Goal: Navigation & Orientation: Find specific page/section

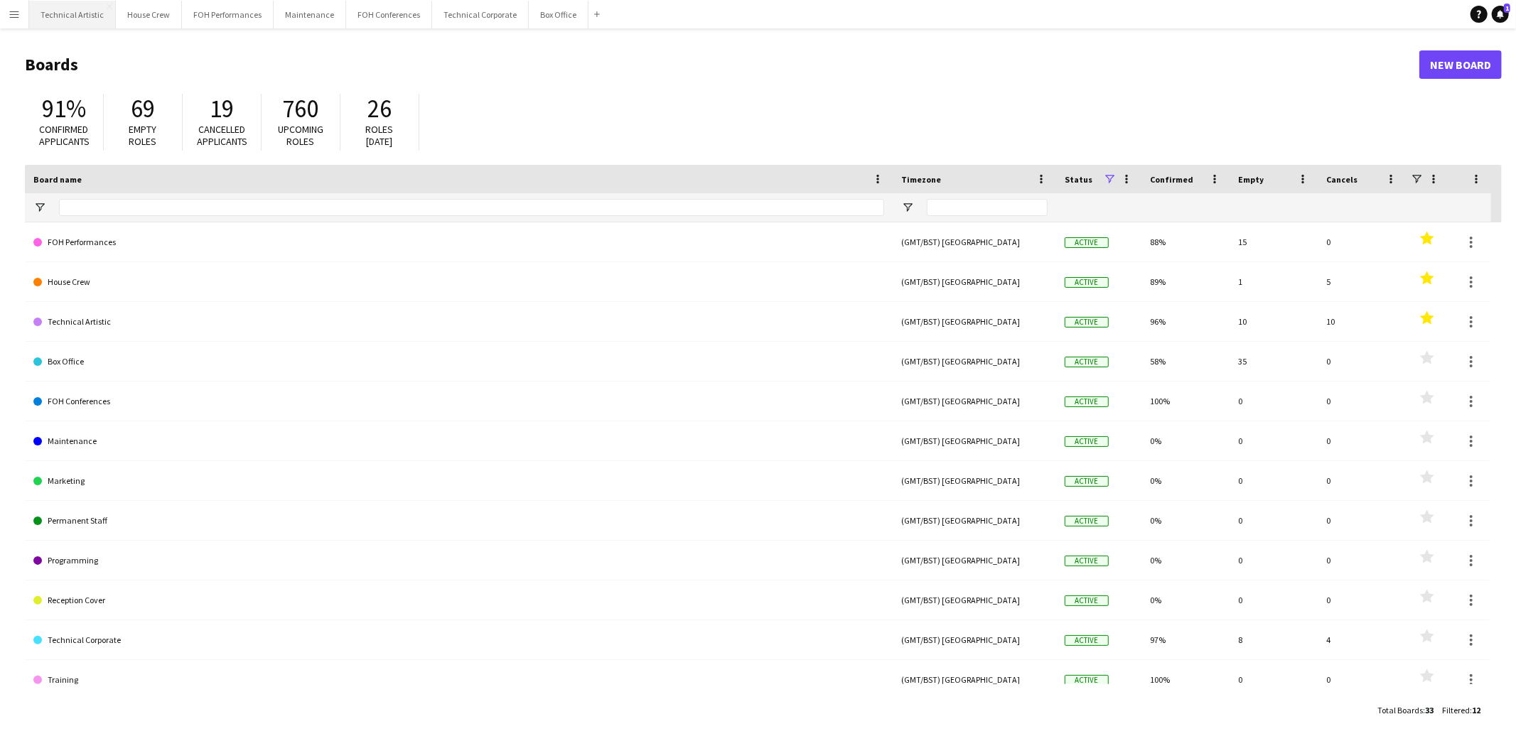
click at [34, 16] on button "Technical Artistic Close" at bounding box center [72, 15] width 87 height 28
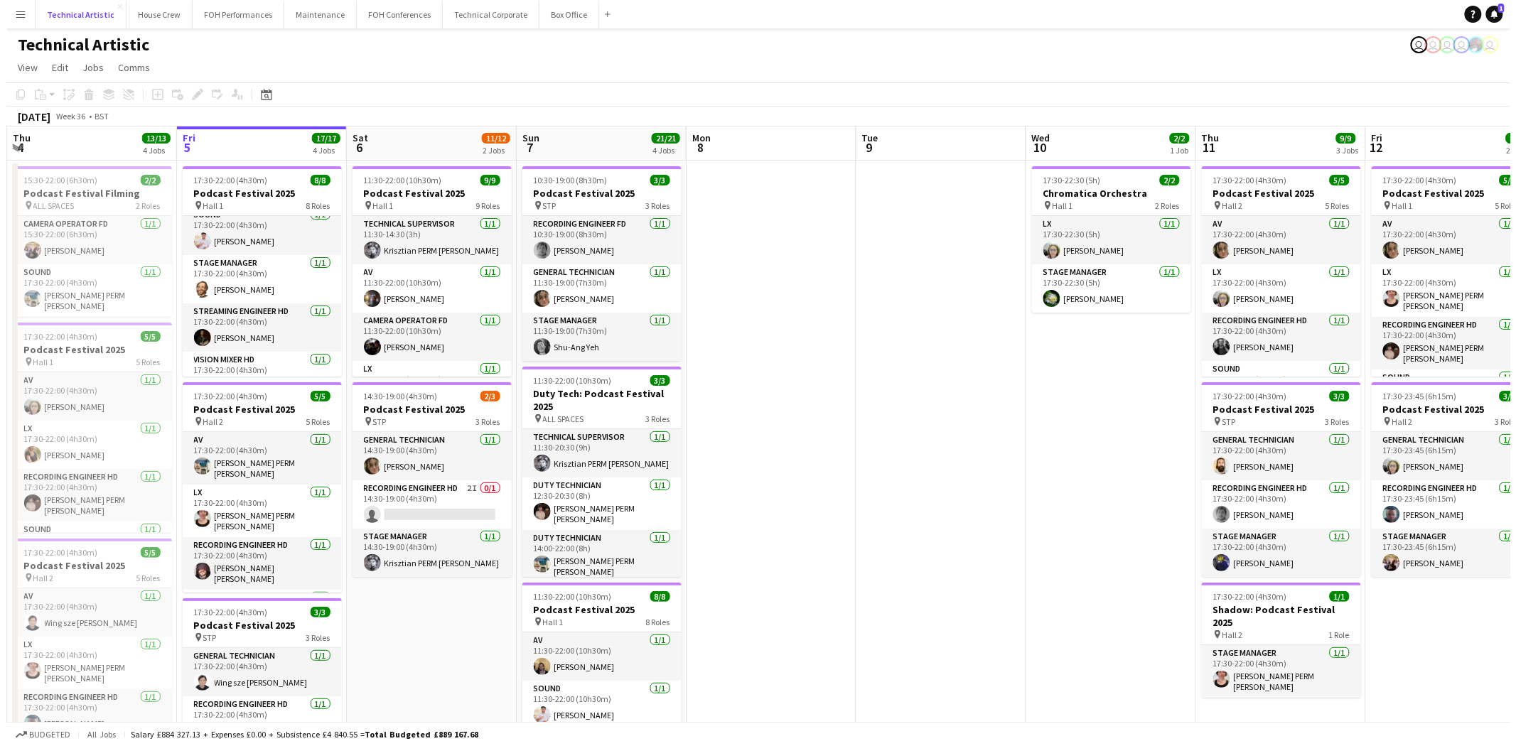
scroll to position [226, 0]
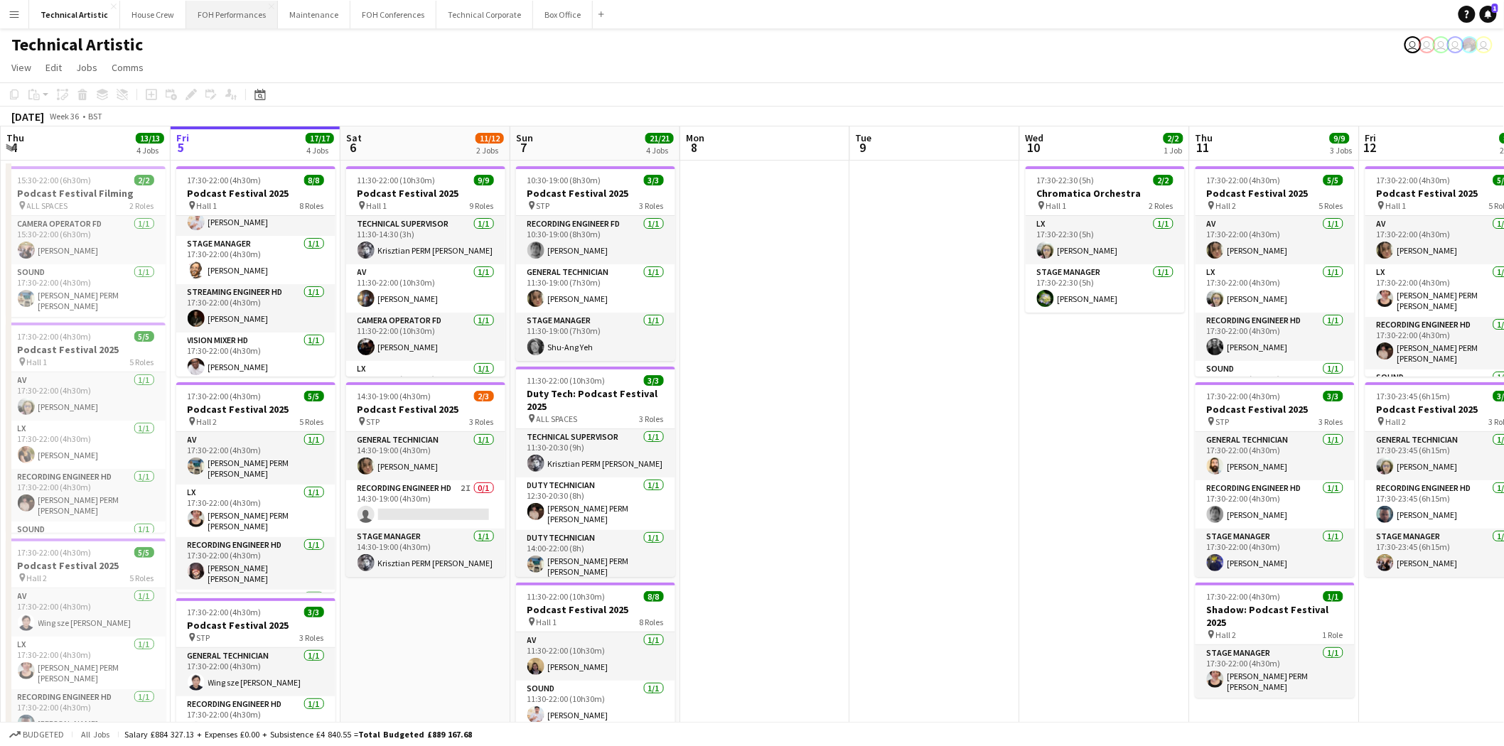
click at [217, 18] on button "FOH Performances Close" at bounding box center [232, 15] width 92 height 28
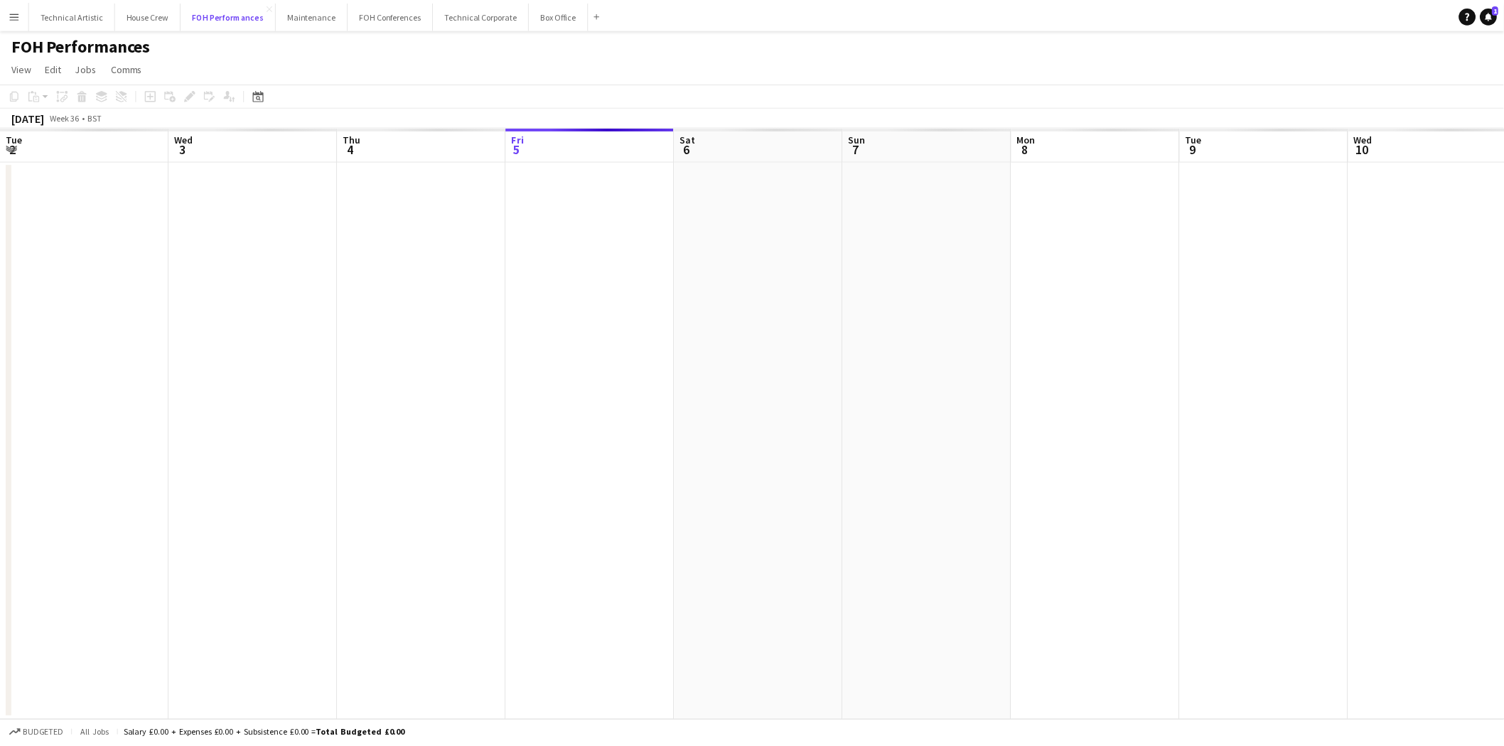
scroll to position [0, 339]
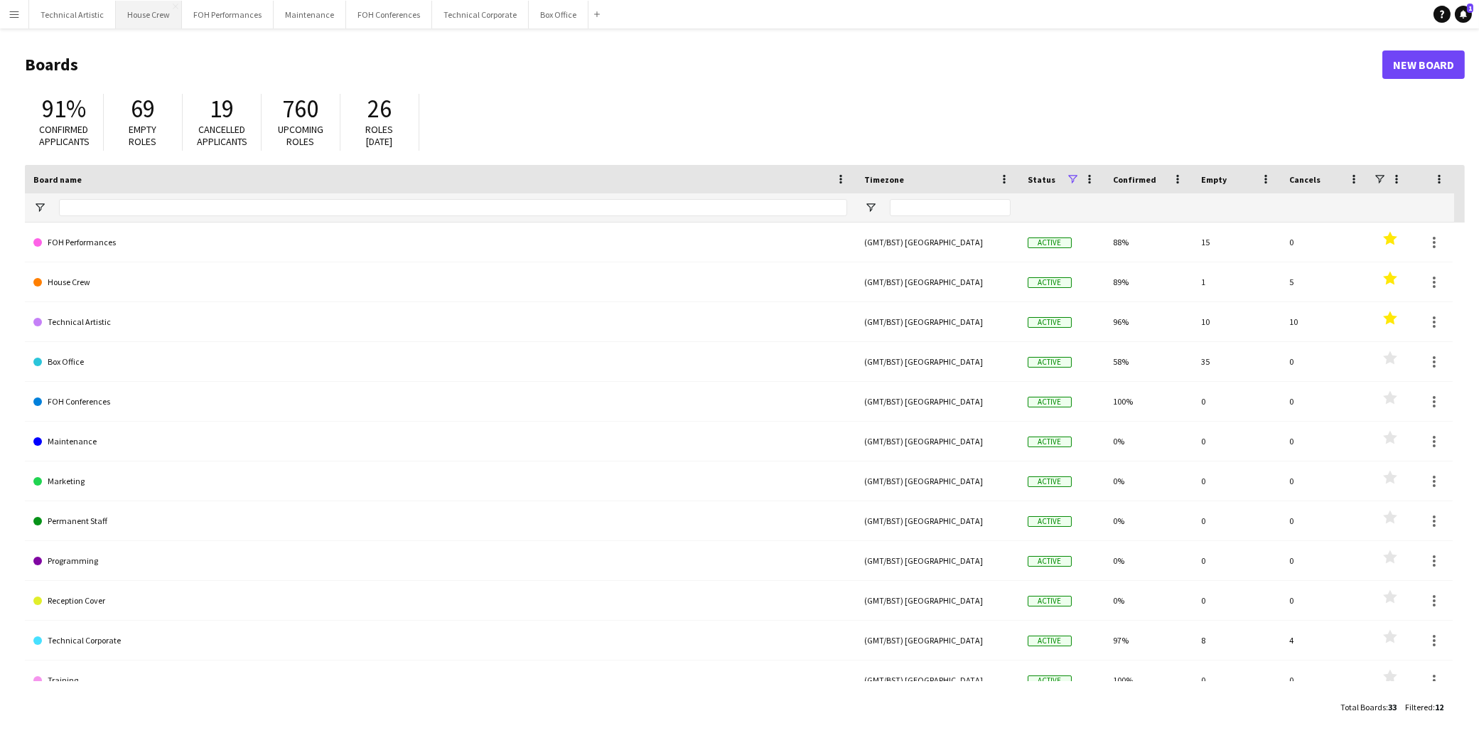
click at [166, 9] on button "House Crew Close" at bounding box center [149, 15] width 66 height 28
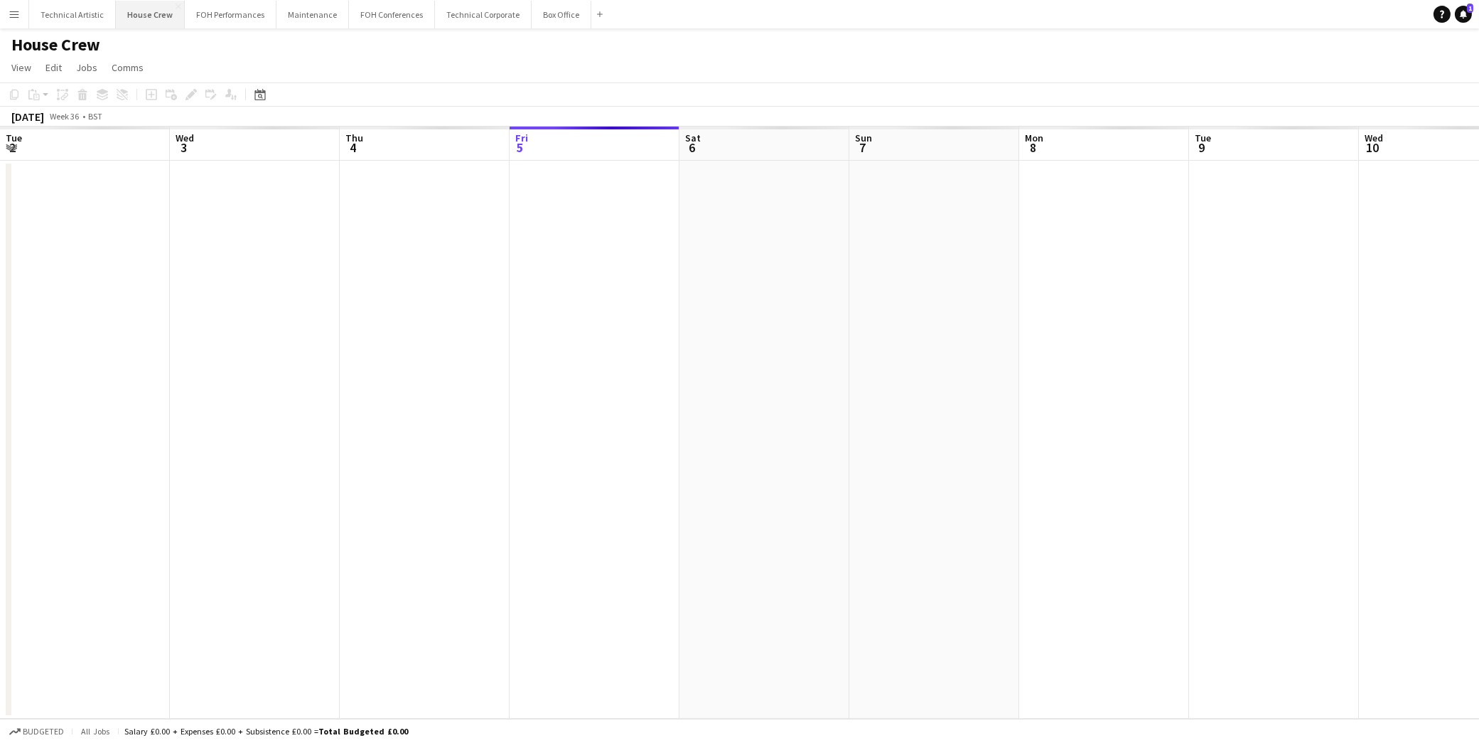
scroll to position [0, 339]
